Goal: Task Accomplishment & Management: Complete application form

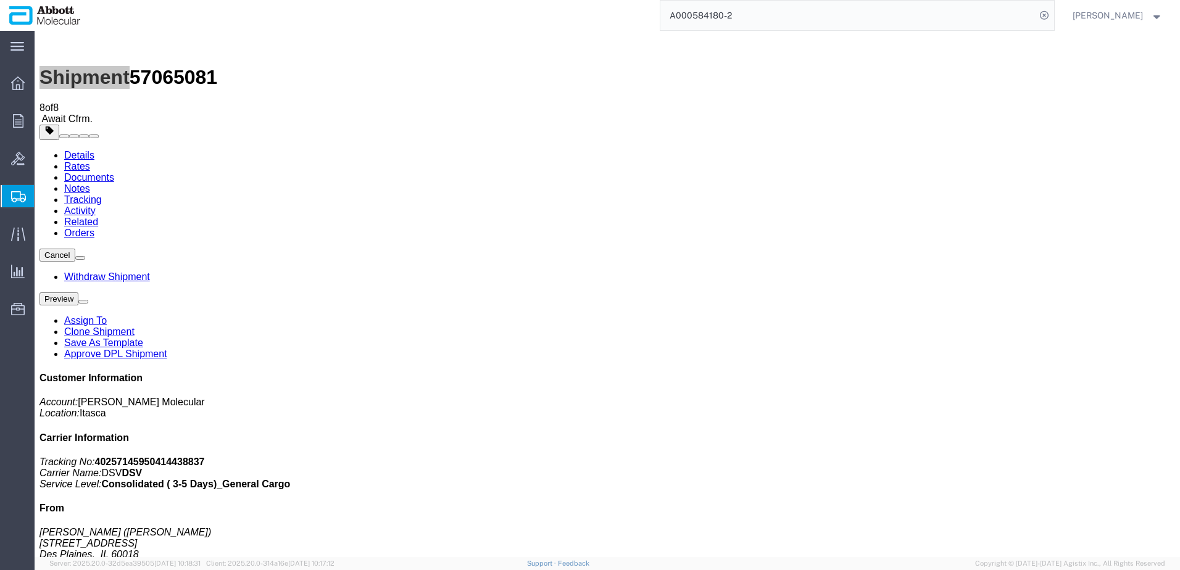
click at [0, 0] on span "Create from Template" at bounding box center [0, 0] width 0 height 0
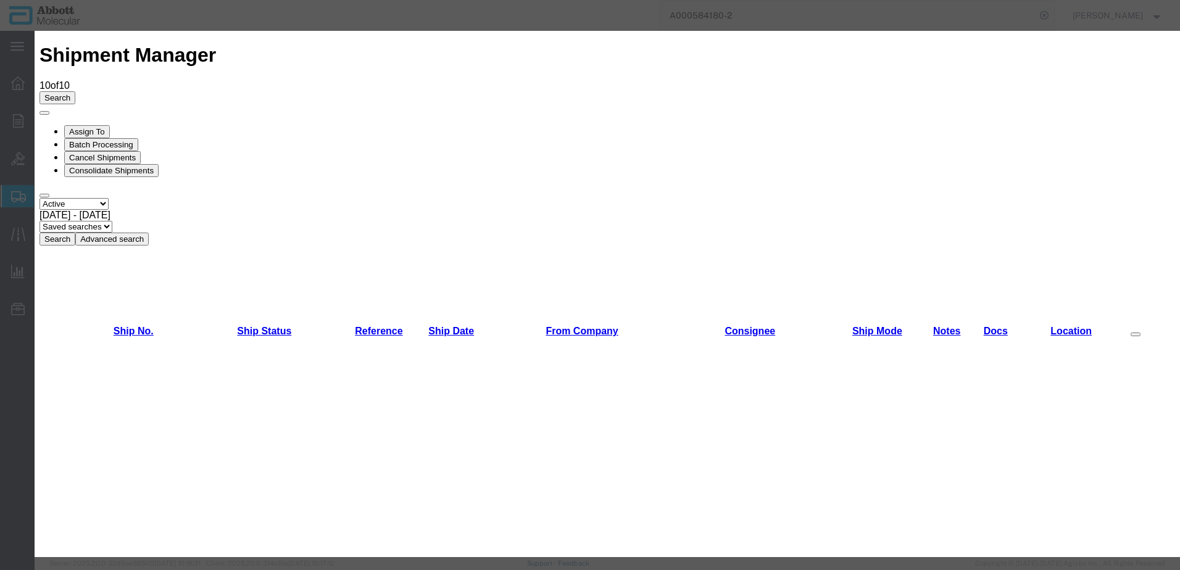
scroll to position [494, 0]
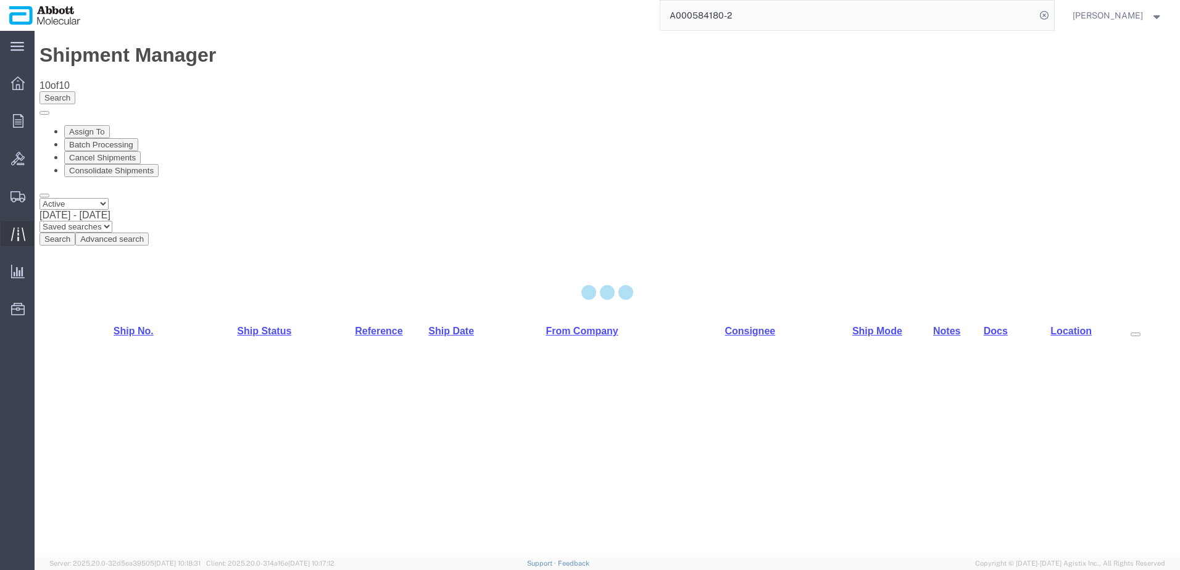
select select "48454"
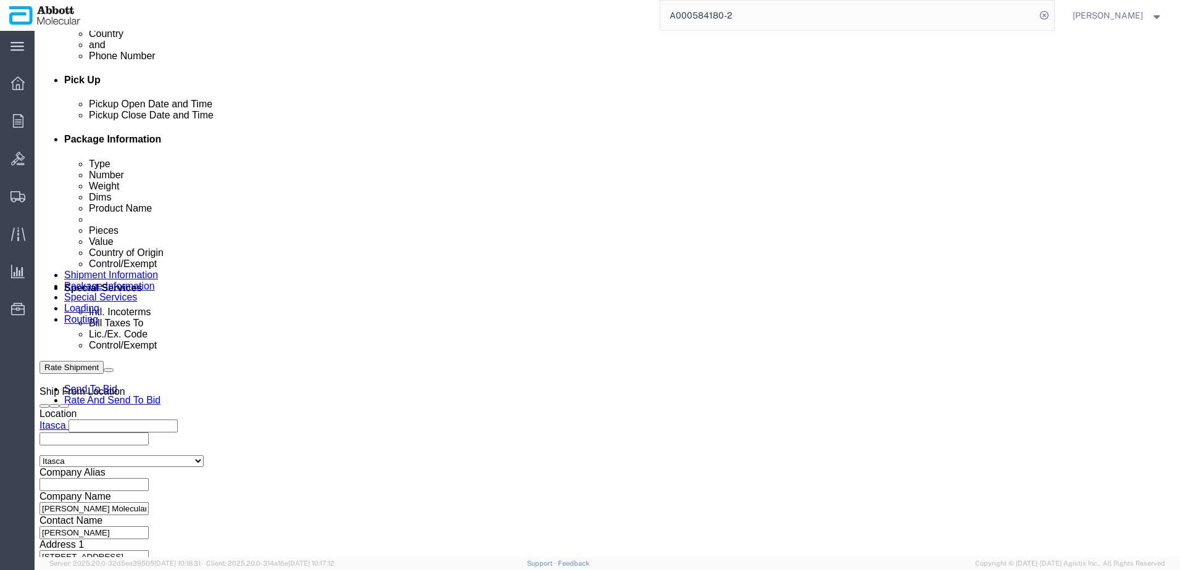
scroll to position [556, 0]
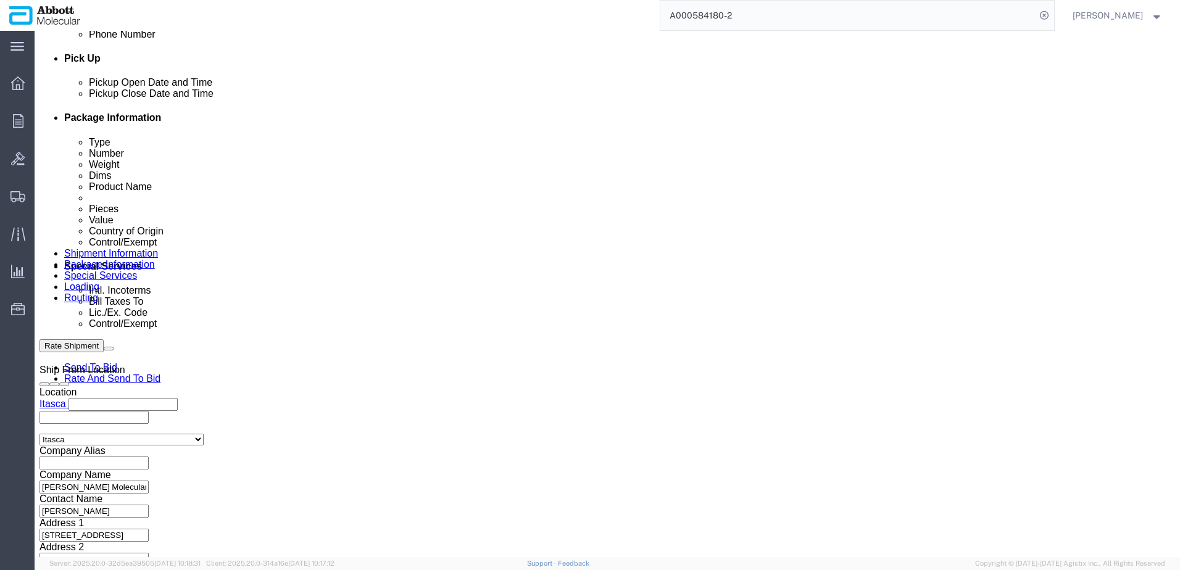
drag, startPoint x: 215, startPoint y: 401, endPoint x: 299, endPoint y: 410, distance: 84.4
click input "text"
paste input "918166761"
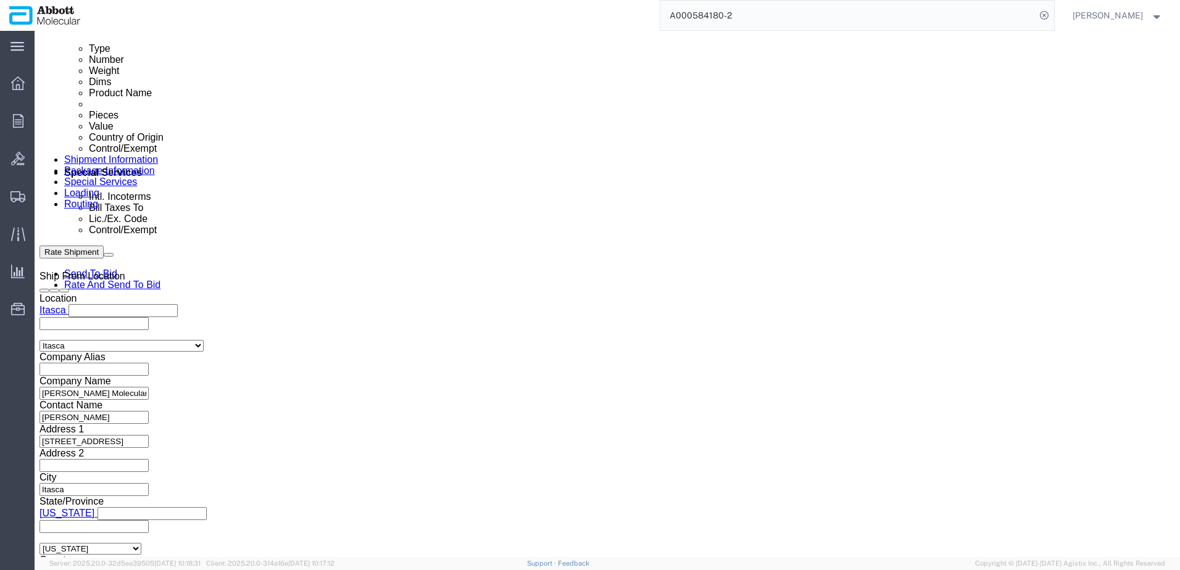
scroll to position [771, 0]
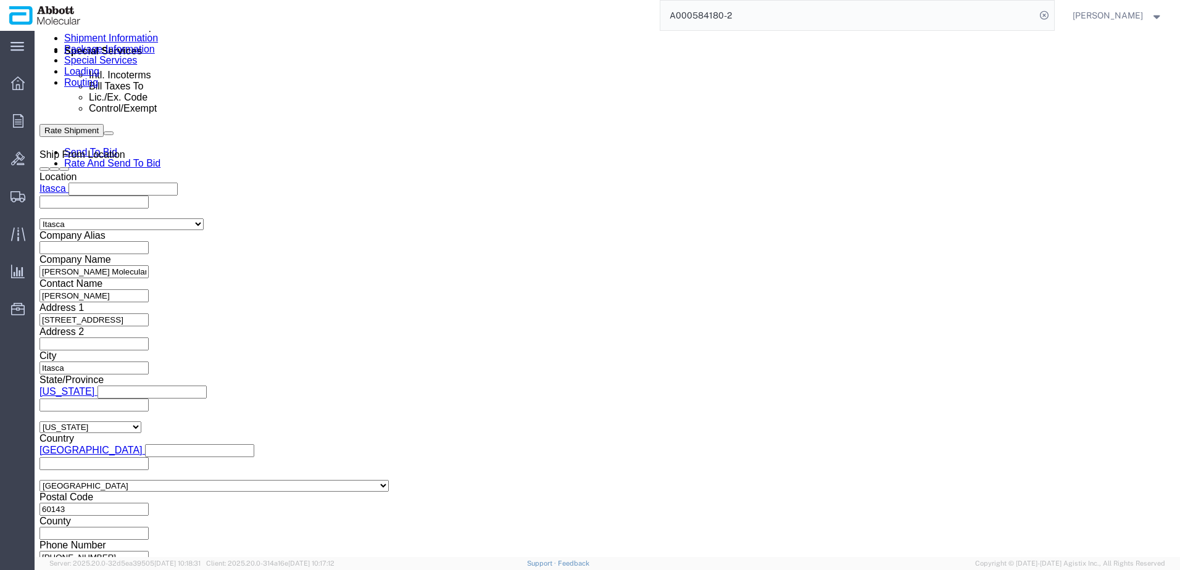
type input "918166761"
click button "Continue"
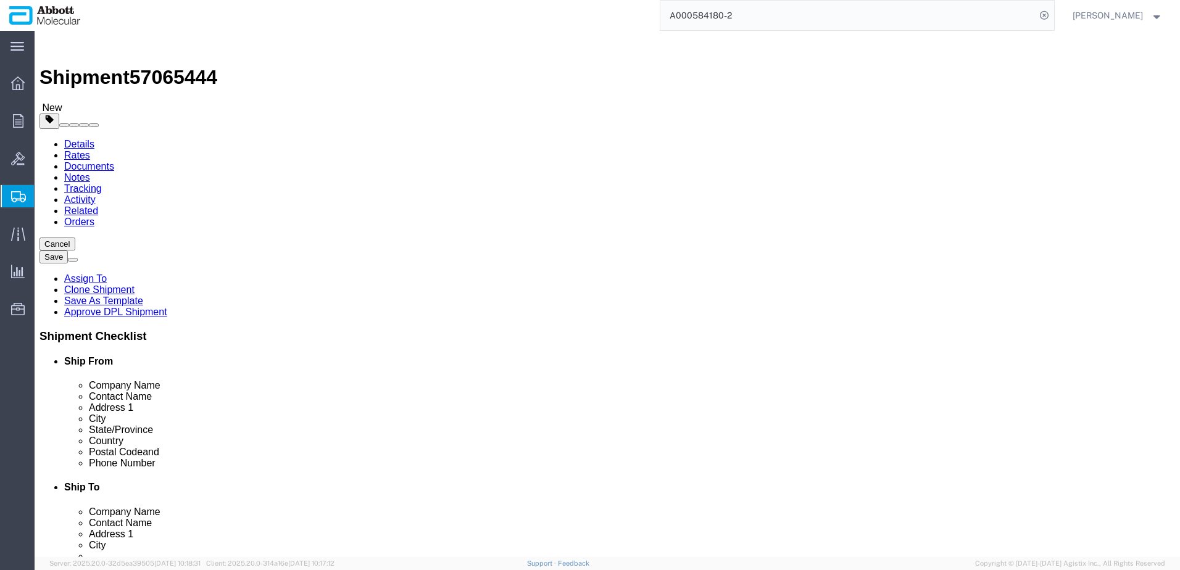
drag, startPoint x: 196, startPoint y: 217, endPoint x: 198, endPoint y: 225, distance: 8.8
click select "Select Box (B) Box (C) Box (D) Cardboard Box(es) Crate (Instrument) Crate(s) En…"
select select "PSST"
click select "Select Box (B) Box (C) Box (D) Cardboard Box(es) Crate (Instrument) Crate(s) En…"
drag, startPoint x: 32, startPoint y: 296, endPoint x: 13, endPoint y: 264, distance: 37.4
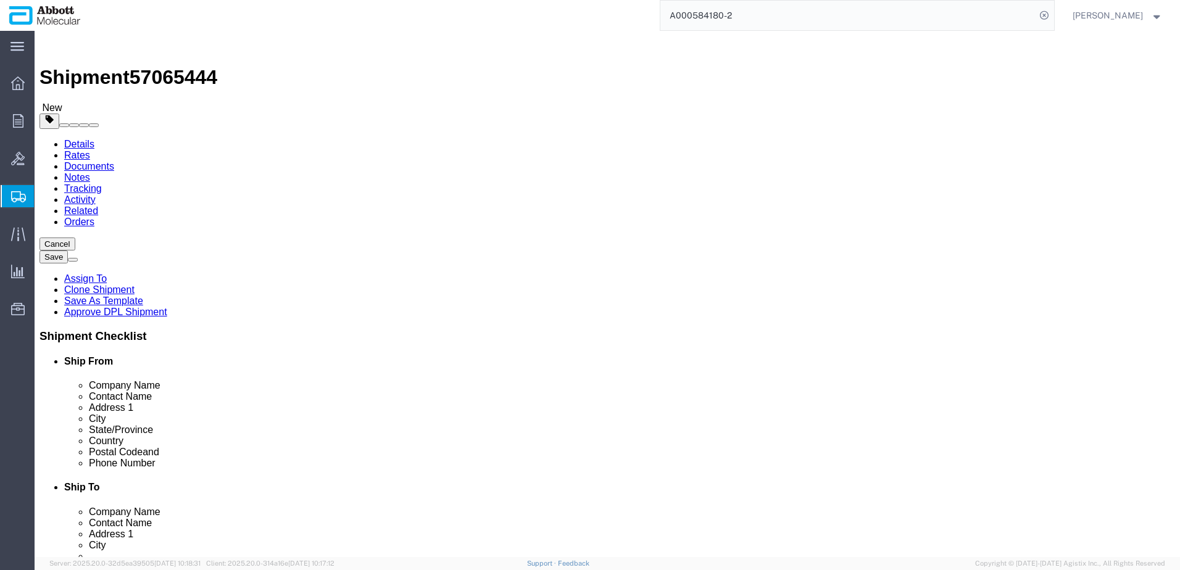
click div "Number 1"
type input "26"
type input "48"
type input "40"
type input "43"
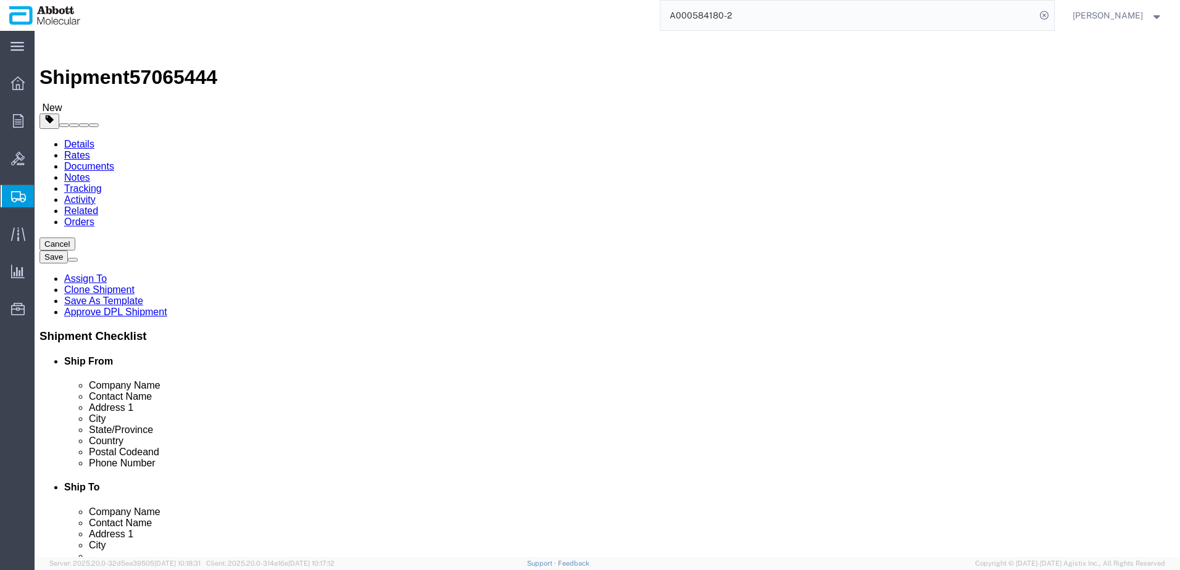
type input "3432"
click input "checkbox"
checkbox input "true"
type input "AMBIENT"
click link "Add Content"
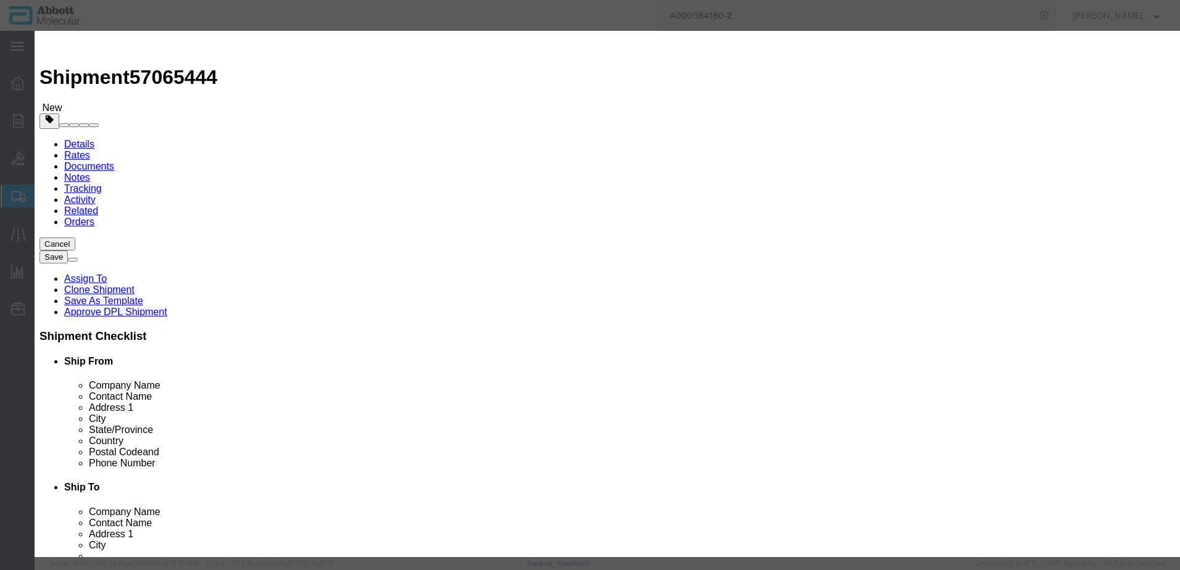
click input "text"
type input "09n2602"
click td "Name: 09N2602"
type input "1"
select select
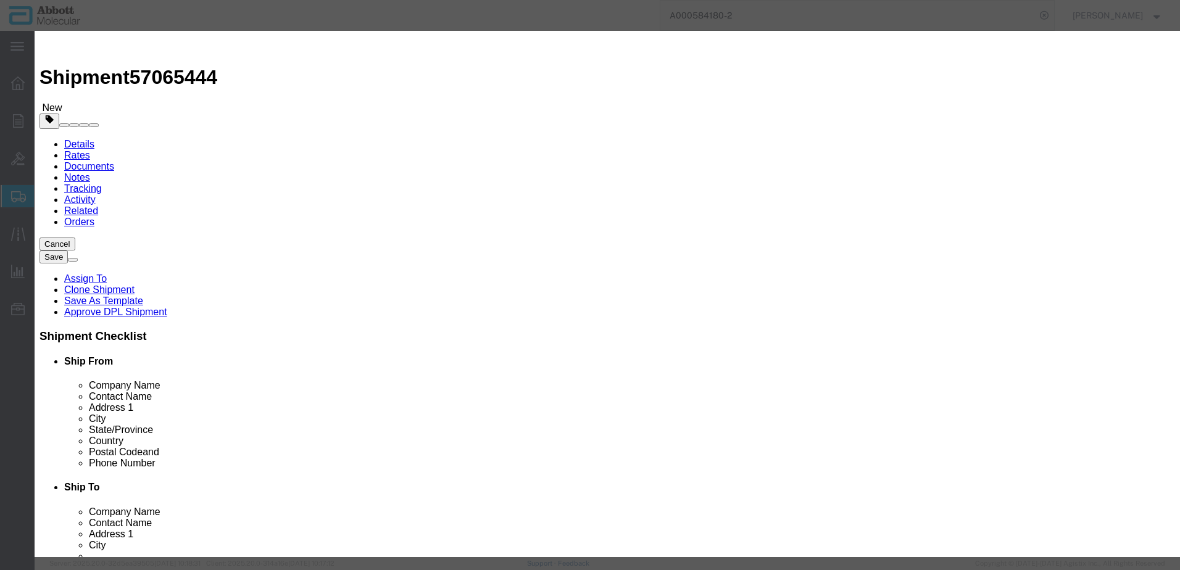
select select "US"
type input "AMBIENT"
type input "8479909596"
select select "BIS"
checkbox input "false"
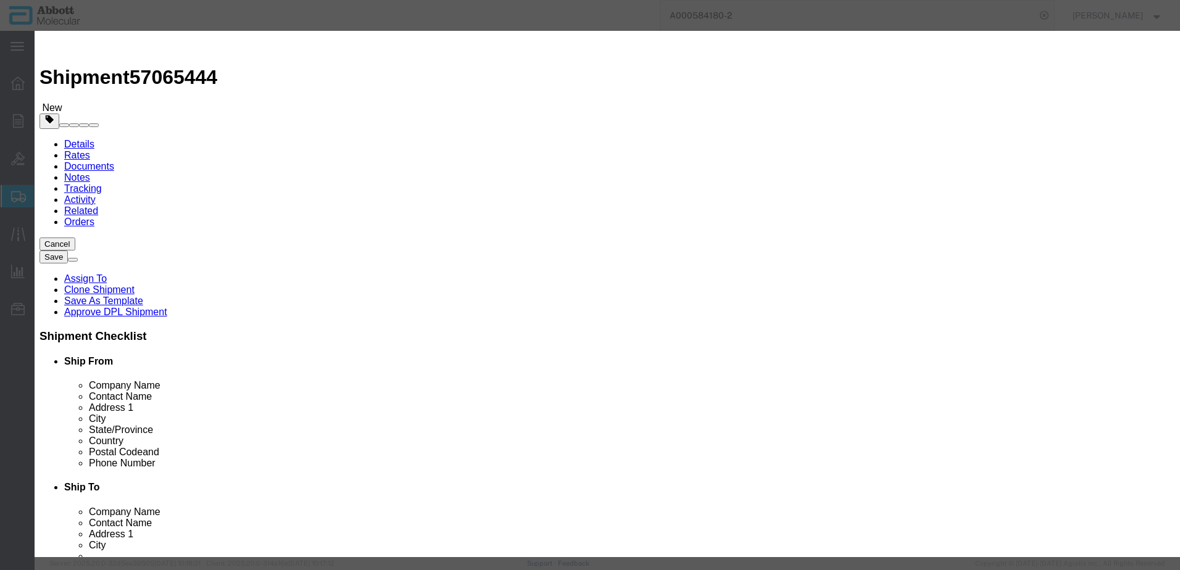
checkbox input "false"
type input "09N2602"
type textarea "Alinity m Pipette Tips; 1000uL"
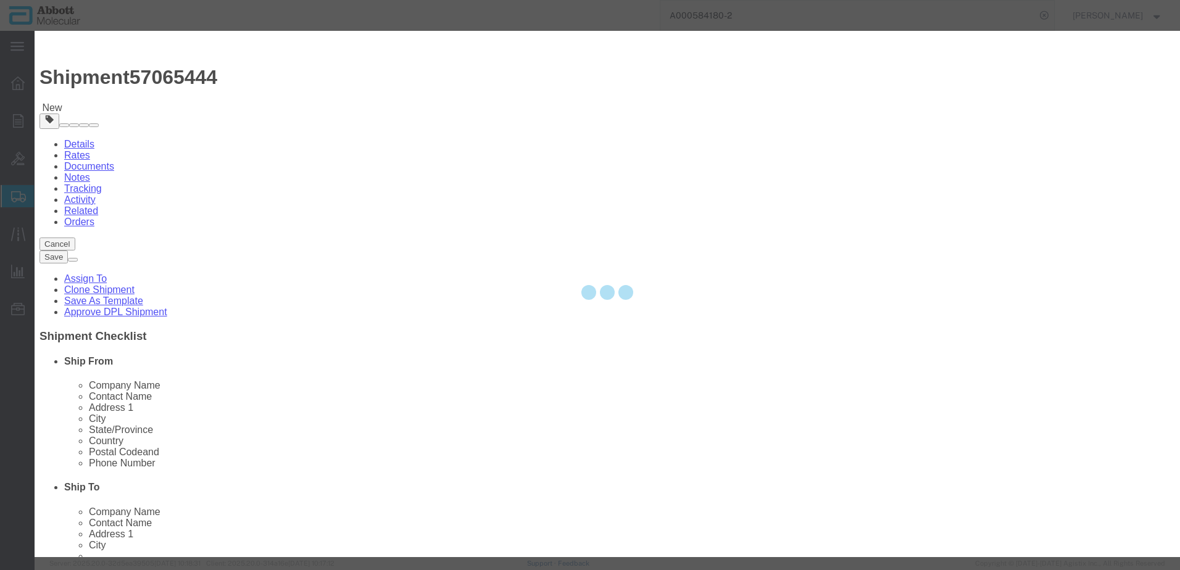
select select "NLR"
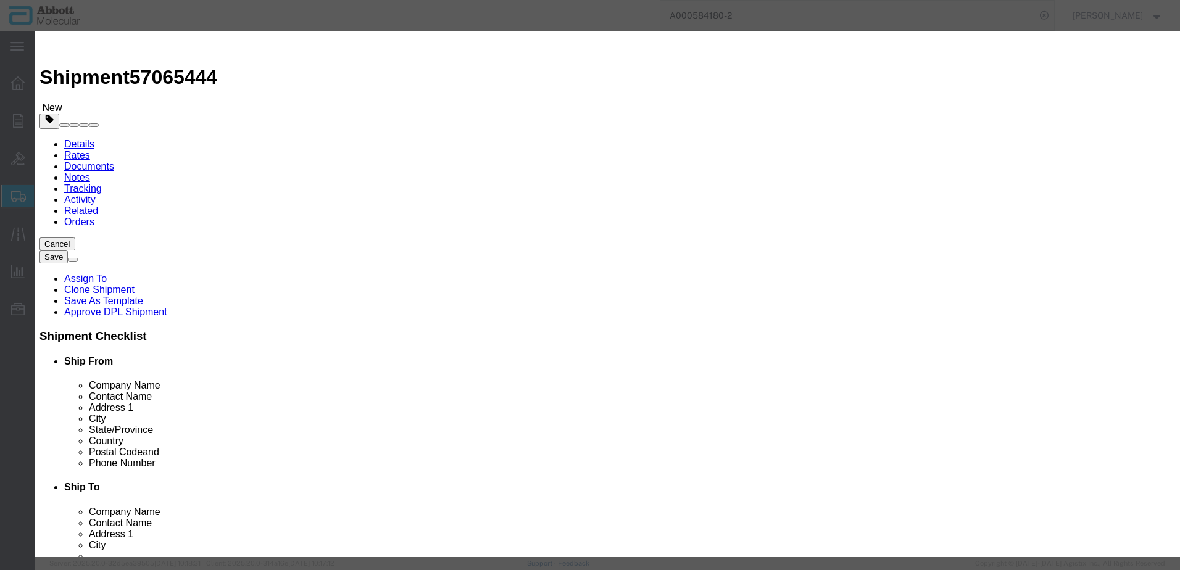
type input "09N2602"
type input "364"
click select "Select Account Type Activity ID Airline Appointment Number ASN Batch Number Bil…"
select select "BATCH_NUMBER"
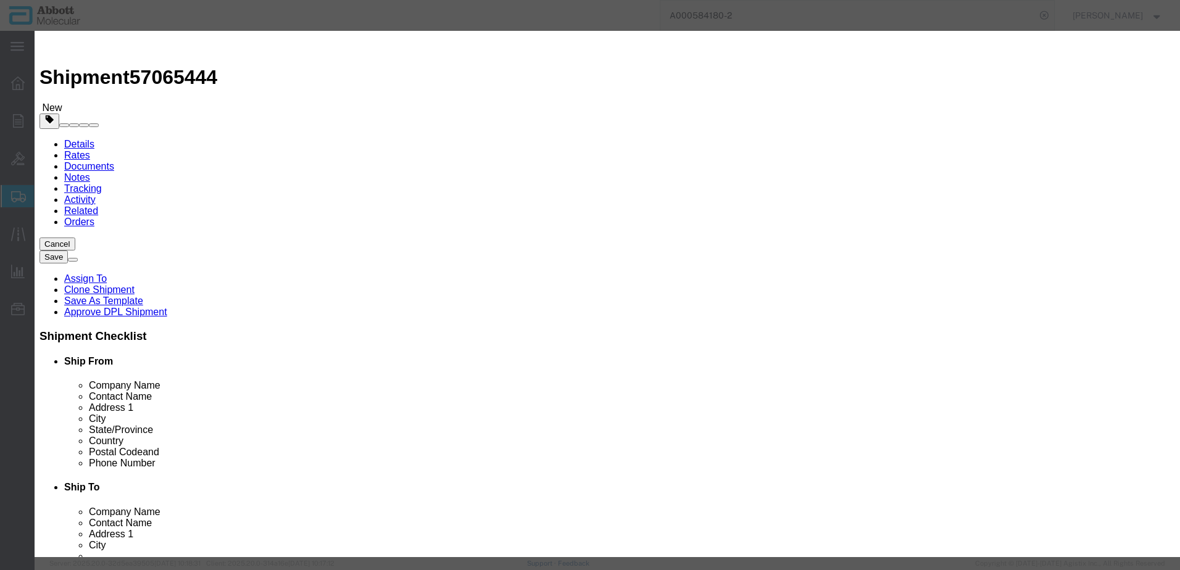
click select "Select Account Type Activity ID Airline Appointment Number ASN Batch Number Bil…"
type input "1192620"
click button "Save & Close"
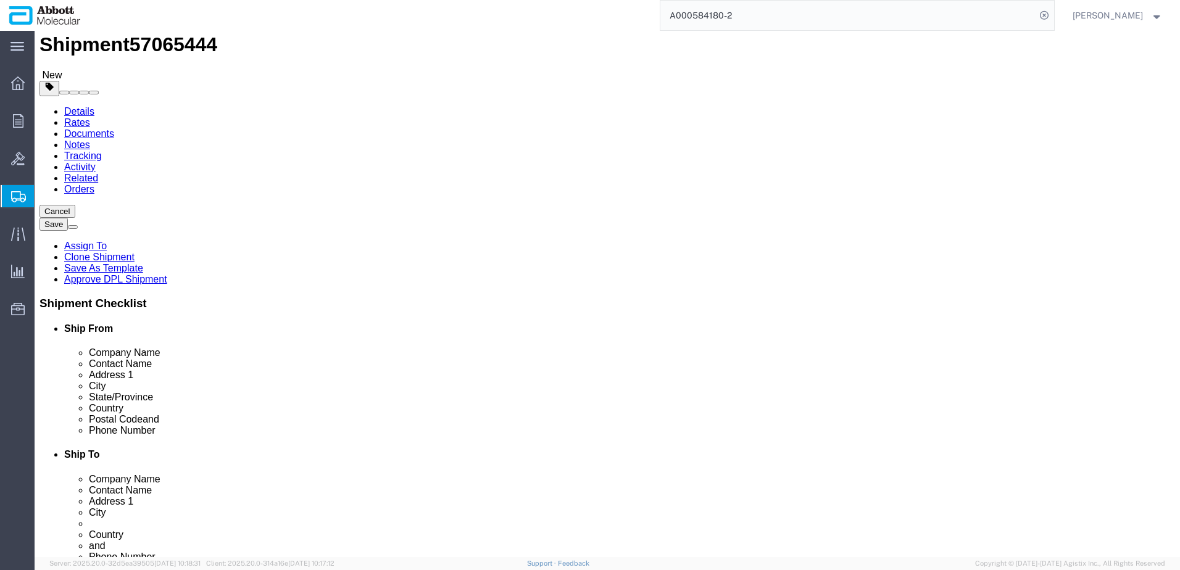
scroll to position [51, 0]
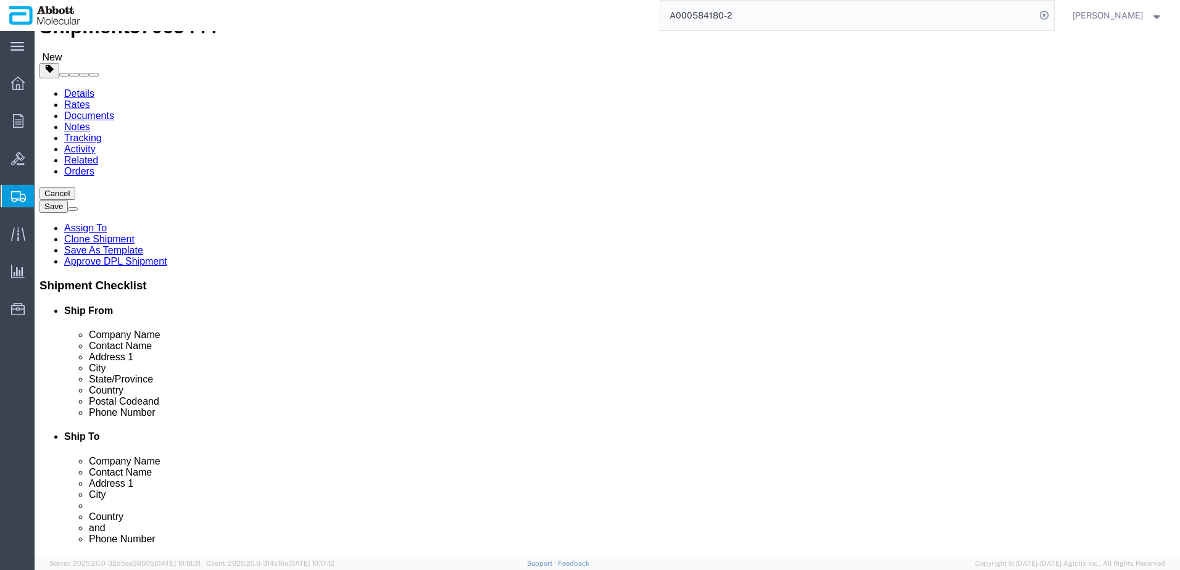
click button "Continue"
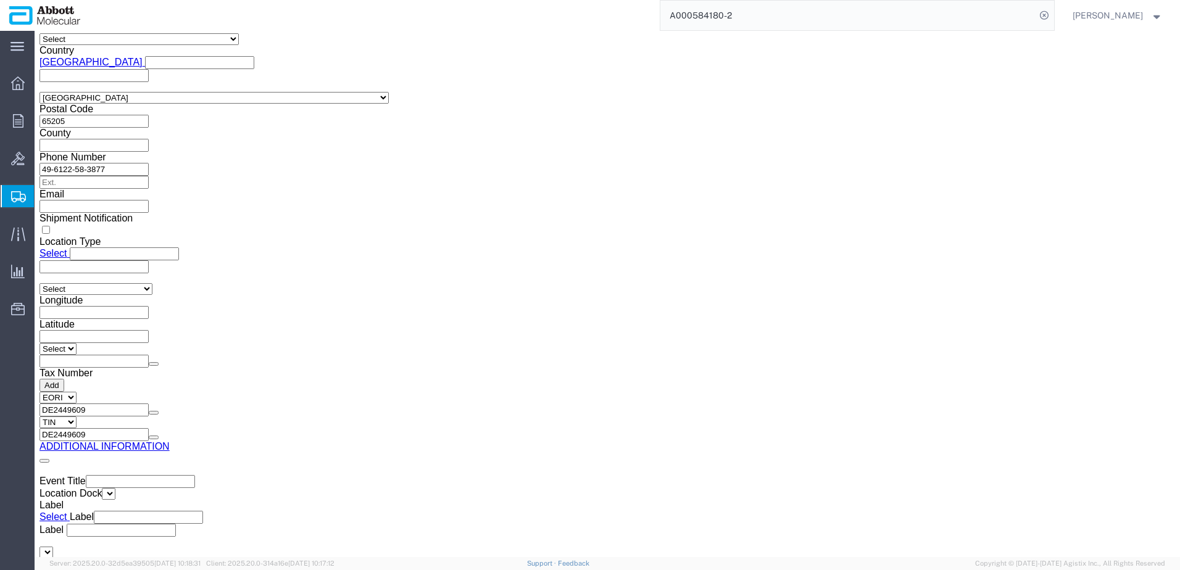
scroll to position [1796, 0]
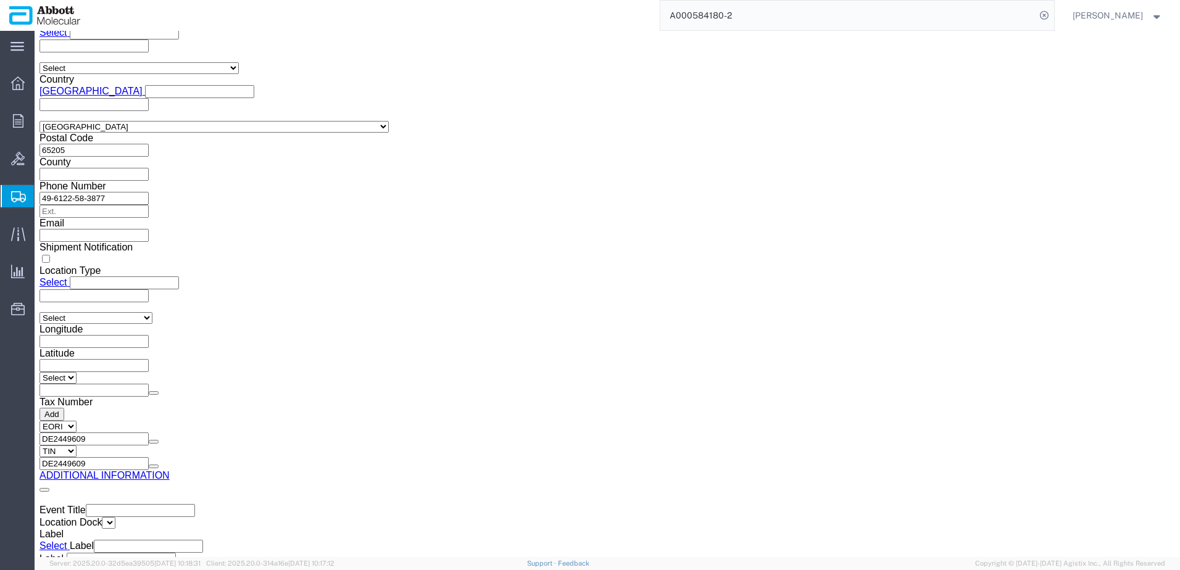
click button "Upload"
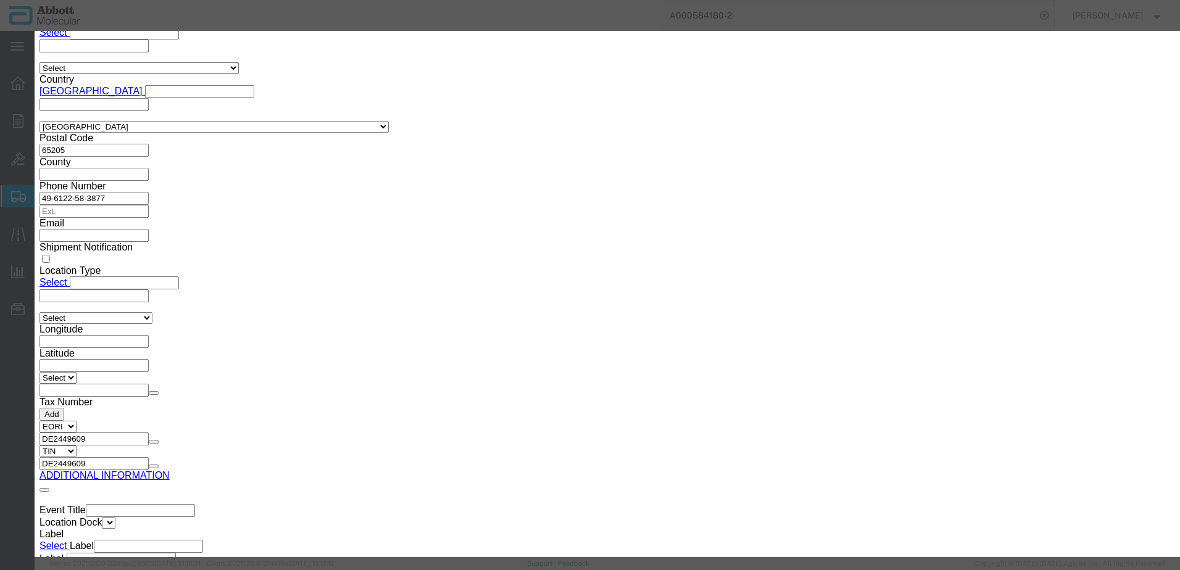
click button "Browse"
type input "C:\fakepath\918166761 SLI [PERSON_NAME].pdf"
click button "Upload"
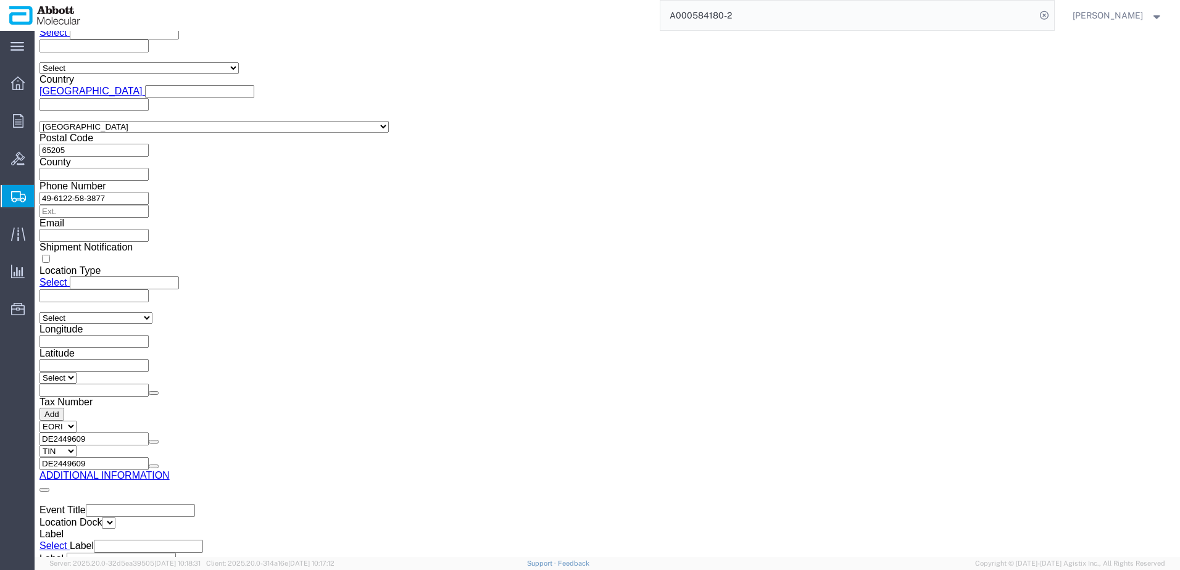
drag, startPoint x: 33, startPoint y: 19, endPoint x: 168, endPoint y: 15, distance: 135.2
click h1 "Shipment 57065444"
copy h1 "Shipment 57065444"
click button "Rate Shipment"
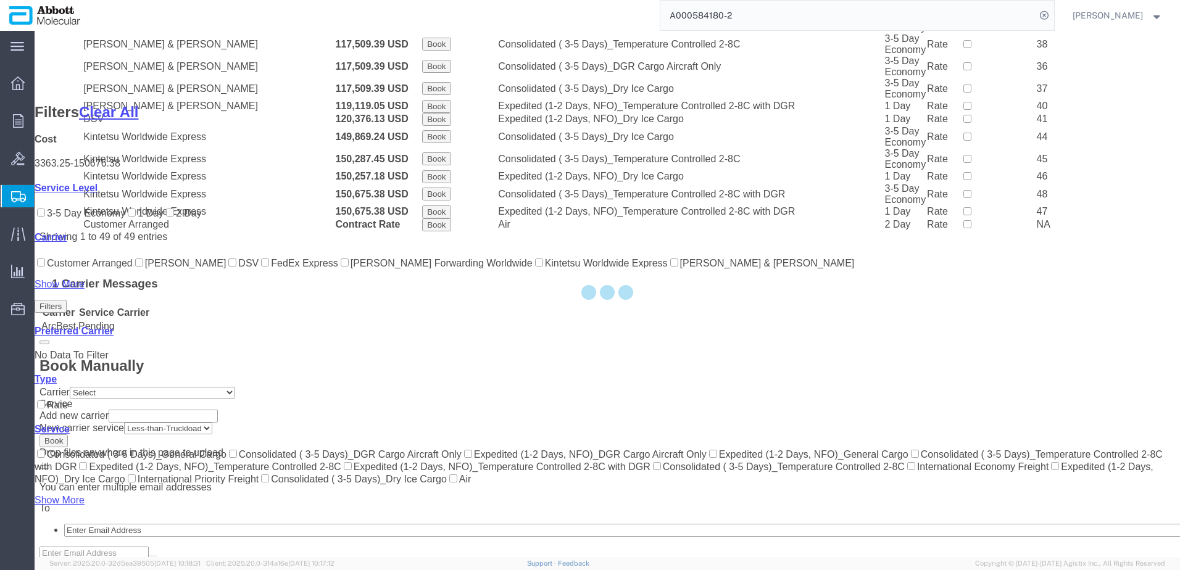
scroll to position [898, 0]
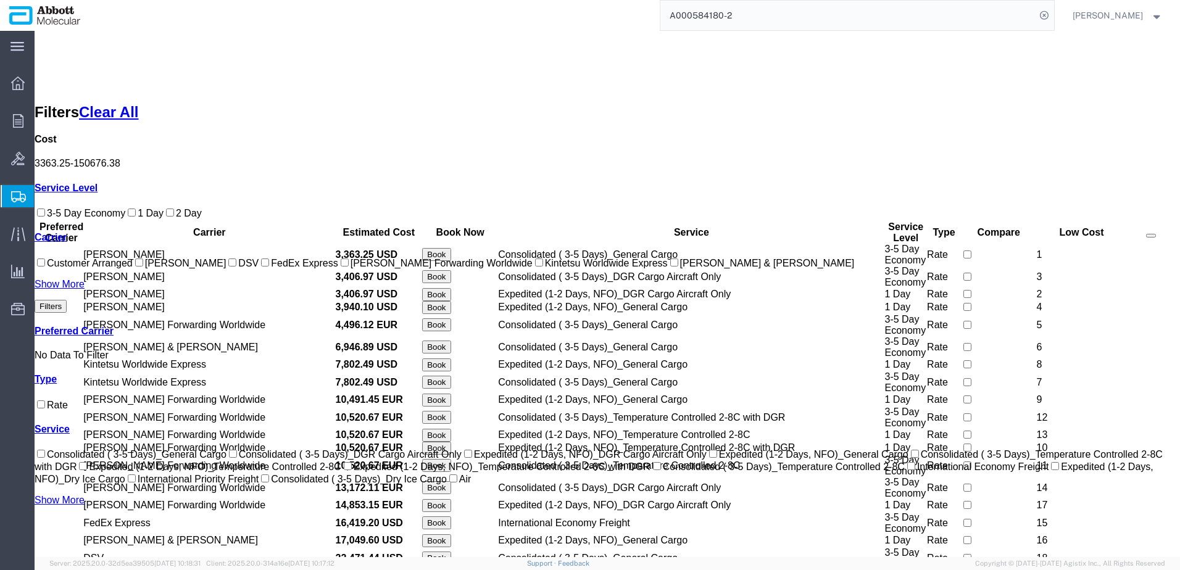
click at [341, 267] on input "[PERSON_NAME] Forwarding Worldwide" at bounding box center [345, 263] width 8 height 8
checkbox input "true"
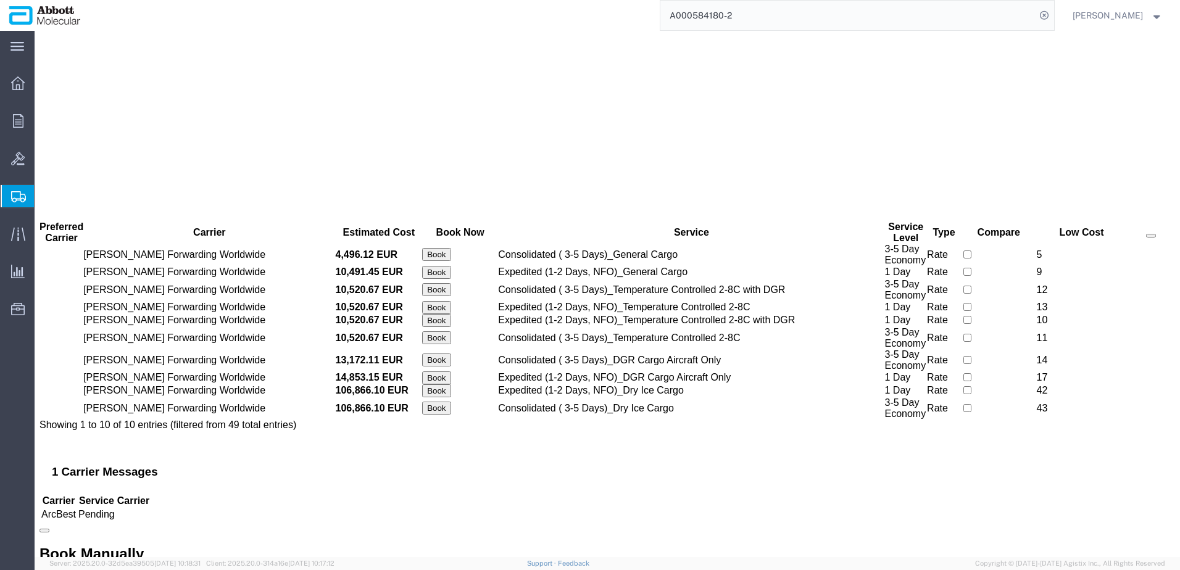
scroll to position [0, 0]
